Goal: Task Accomplishment & Management: Complete application form

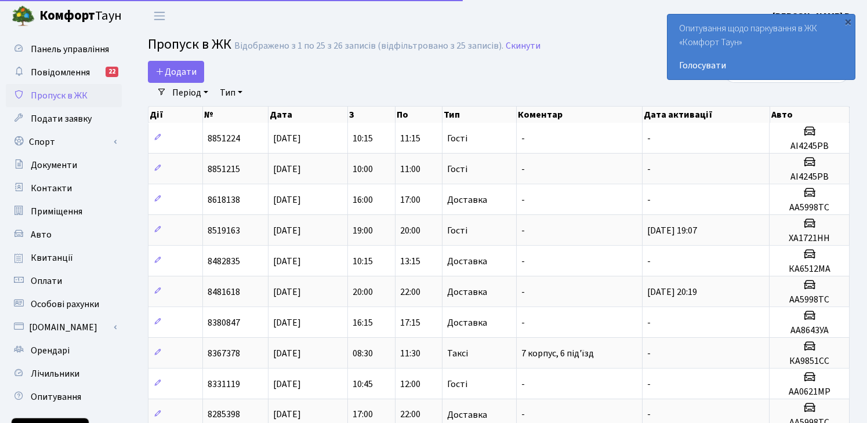
select select "25"
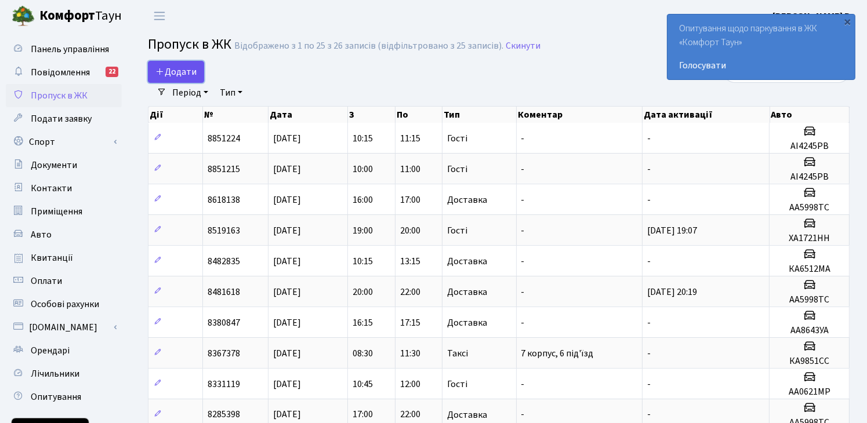
click at [195, 69] on span "Додати" at bounding box center [175, 72] width 41 height 13
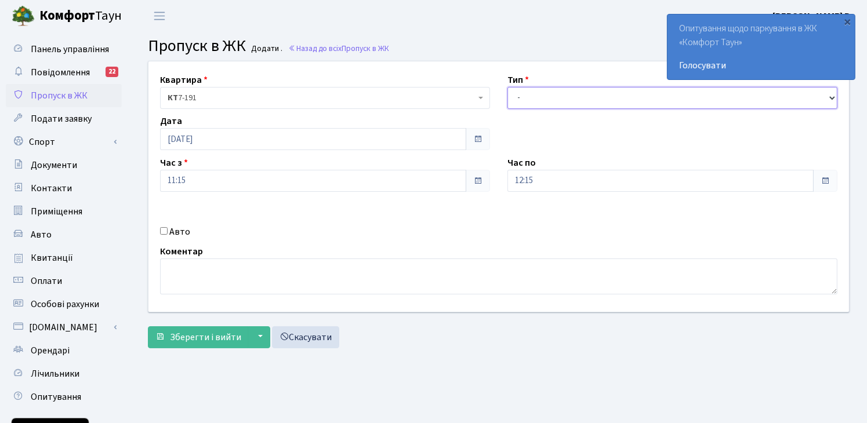
click at [534, 99] on select "- Доставка Таксі Гості Сервіс" at bounding box center [673, 98] width 330 height 22
select select "1"
click at [508, 87] on select "- Доставка Таксі Гості Сервіс" at bounding box center [673, 98] width 330 height 22
click at [823, 182] on span at bounding box center [825, 180] width 9 height 9
click at [183, 233] on label "Авто" at bounding box center [179, 232] width 21 height 14
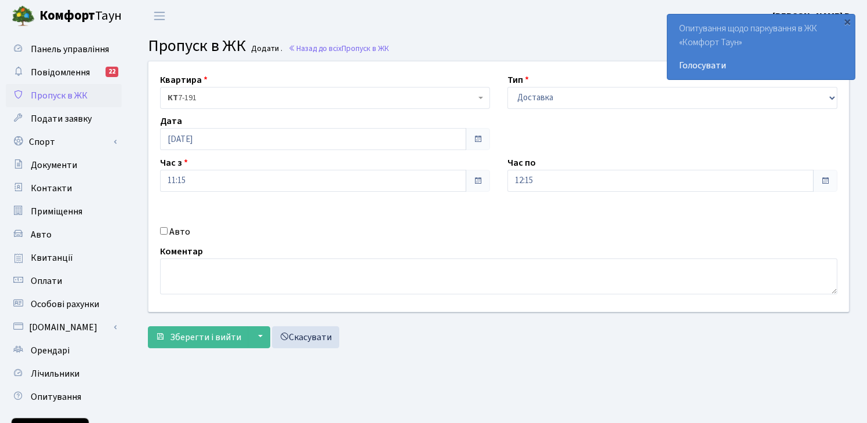
click at [168, 233] on input "Авто" at bounding box center [164, 231] width 8 height 8
checkbox input "true"
type input "r"
type input "КА6512МА"
click at [211, 338] on span "Зберегти і вийти" at bounding box center [205, 337] width 71 height 13
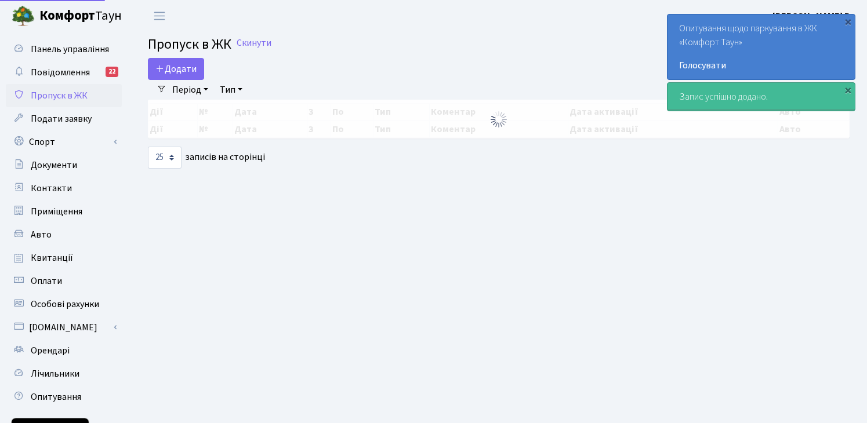
select select "25"
